Goal: Task Accomplishment & Management: Manage account settings

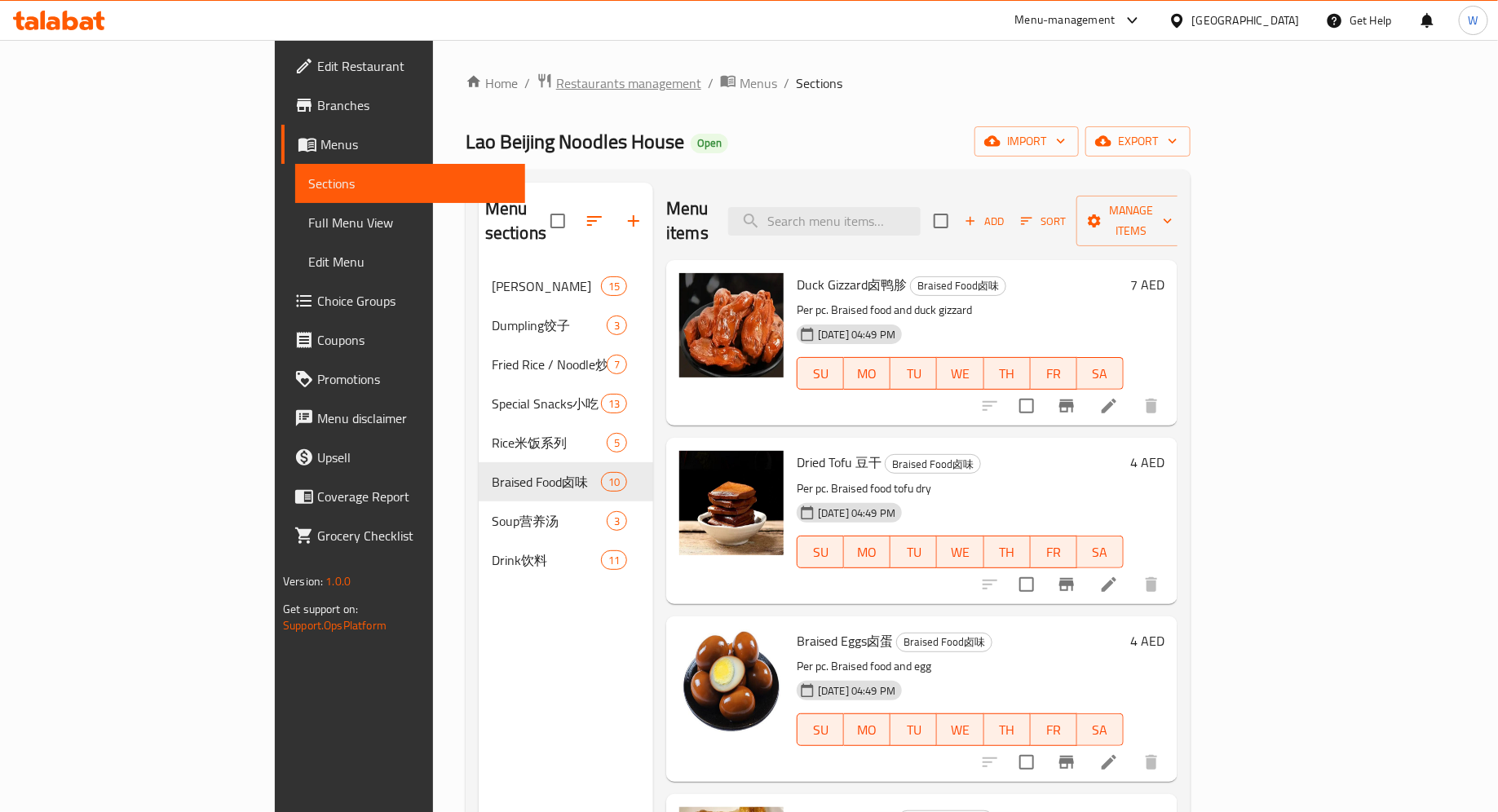
click at [556, 74] on span "Restaurants management" at bounding box center [629, 83] width 145 height 19
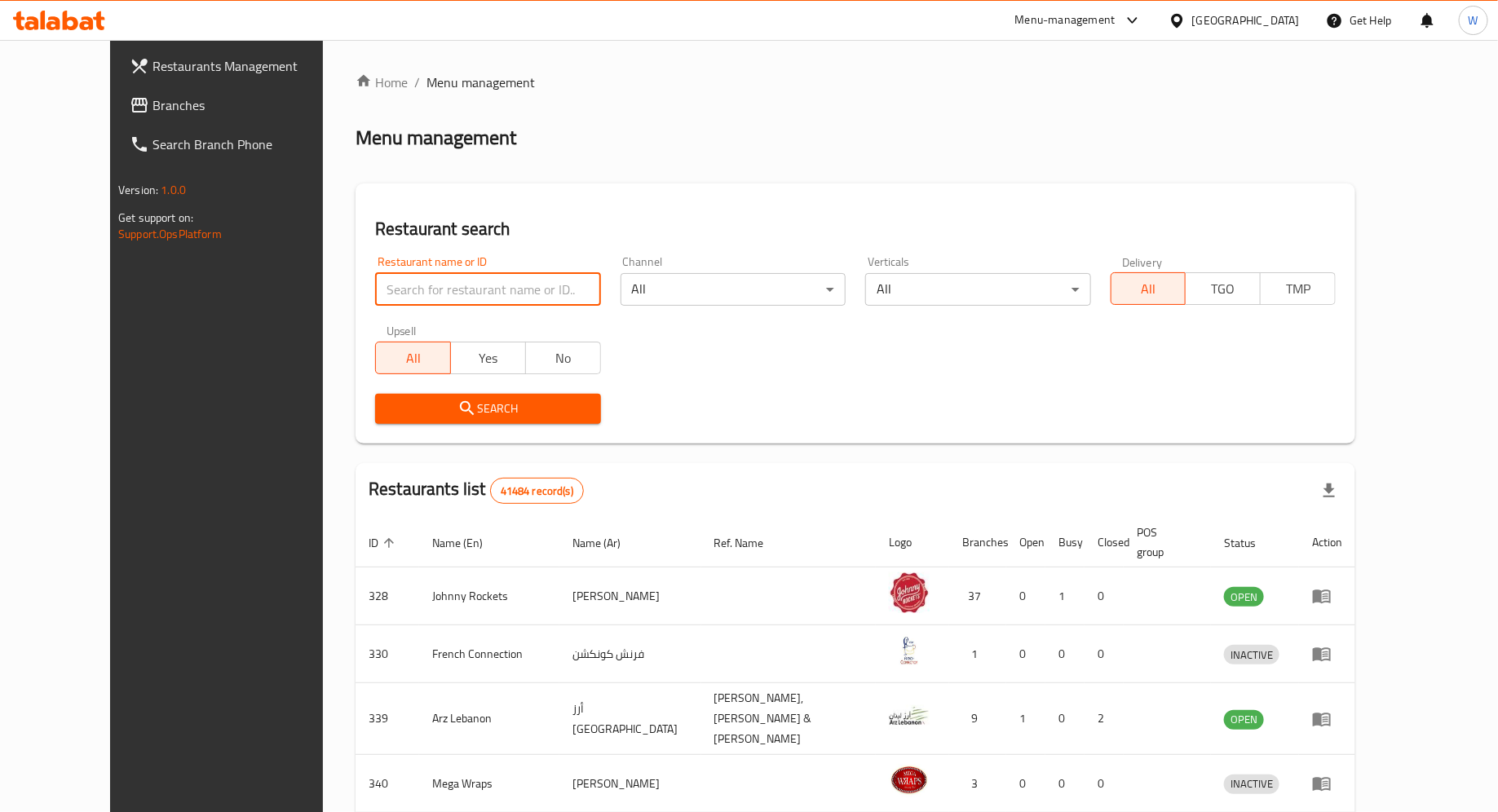
click at [462, 273] on input "search" at bounding box center [487, 290] width 225 height 33
click at [455, 288] on input "search" at bounding box center [487, 290] width 225 height 33
type input "jianghu stick"
click at [499, 412] on span "Search" at bounding box center [487, 408] width 199 height 20
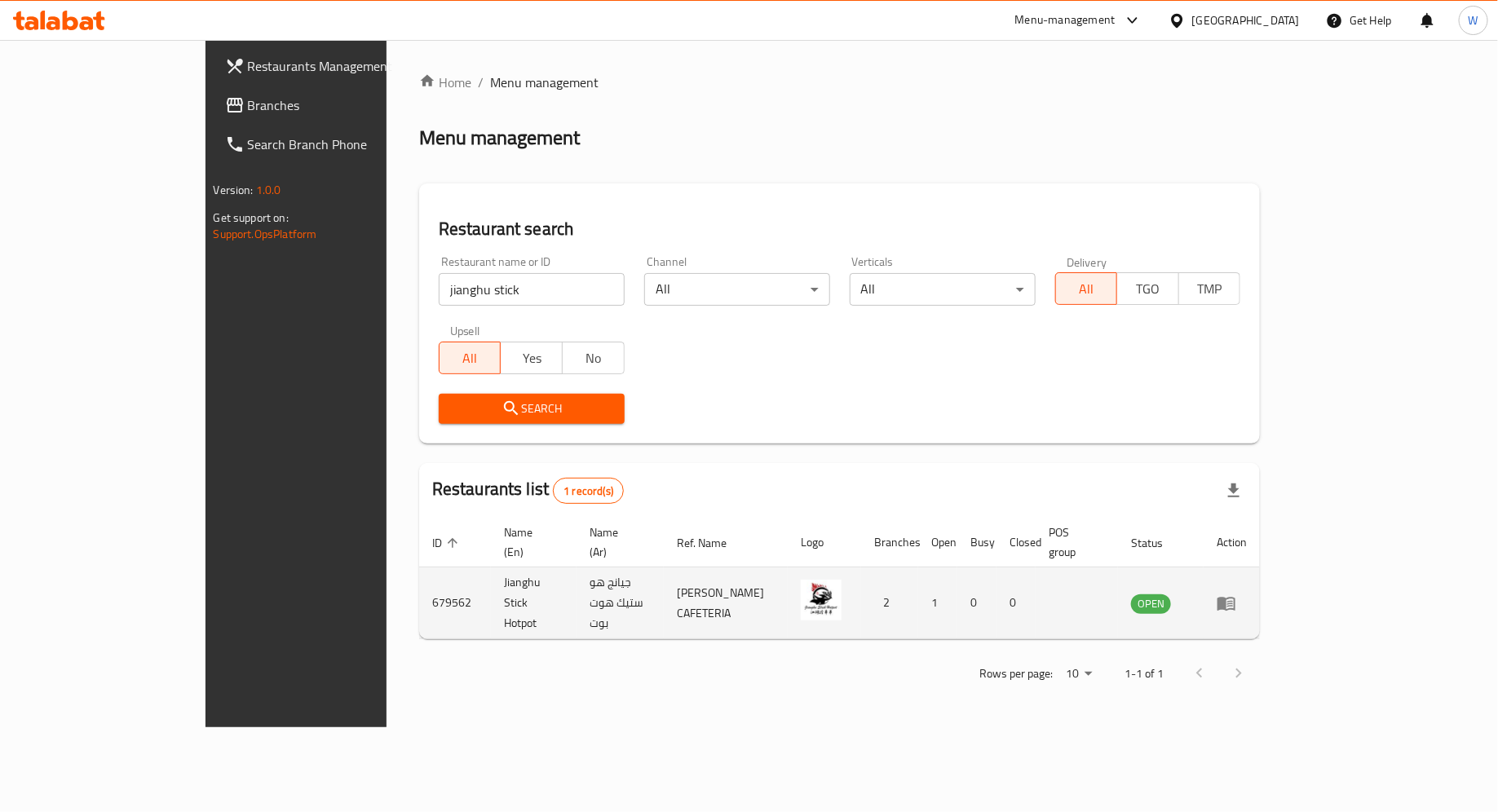
click at [1246, 594] on link "enhanced table" at bounding box center [1231, 603] width 30 height 19
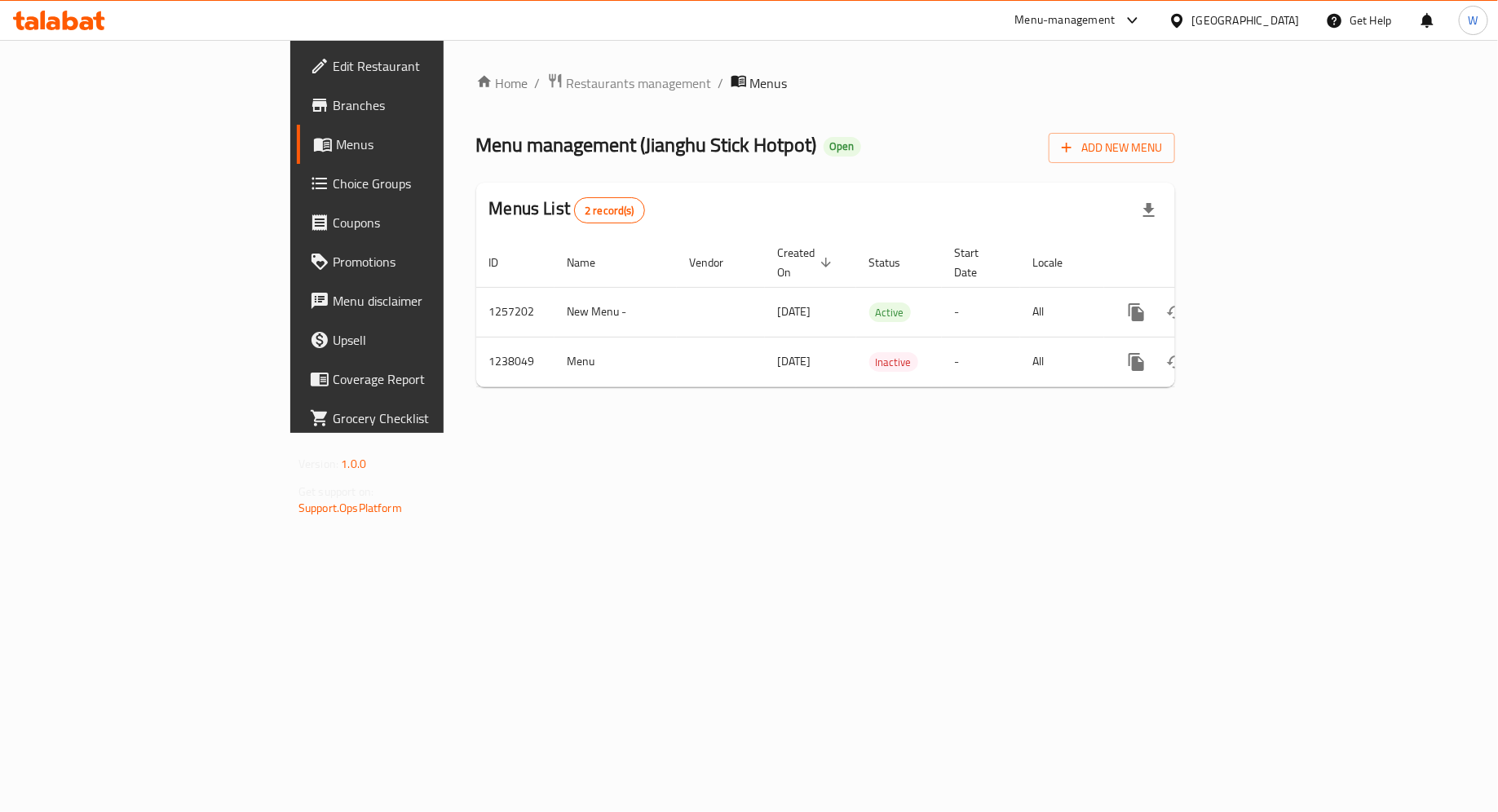
click at [332, 58] on span "Edit Restaurant" at bounding box center [430, 65] width 195 height 19
